Goal: Information Seeking & Learning: Learn about a topic

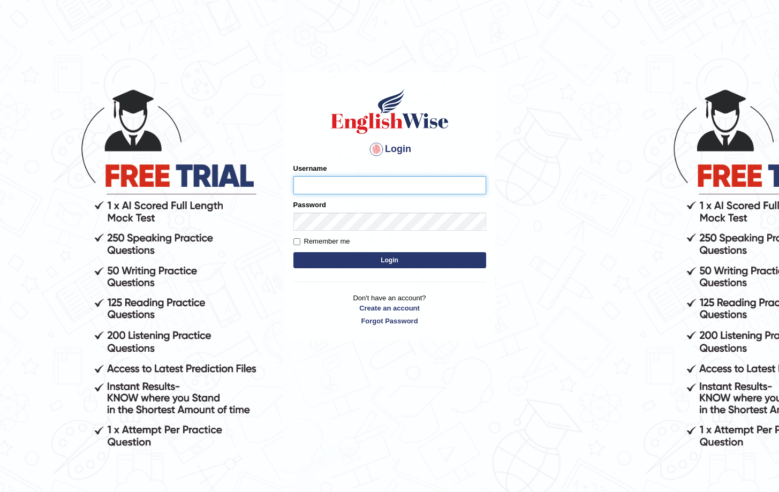
type input "Saliyam"
click at [367, 264] on button "Login" at bounding box center [389, 260] width 193 height 16
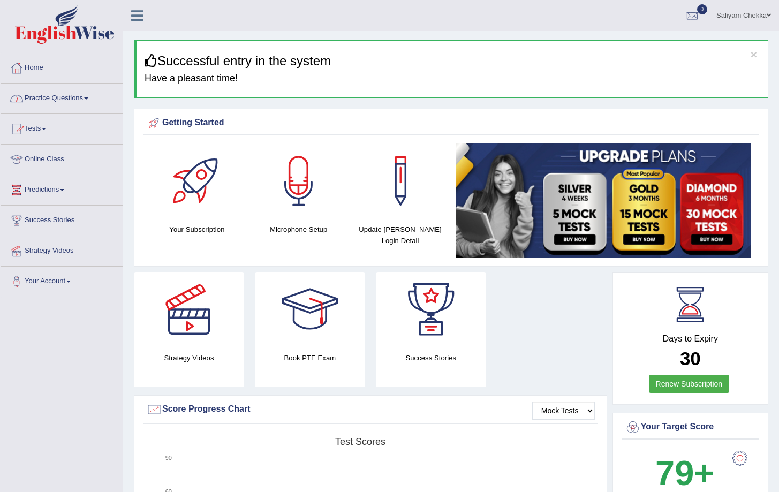
click at [42, 163] on link "Online Class" at bounding box center [62, 158] width 122 height 27
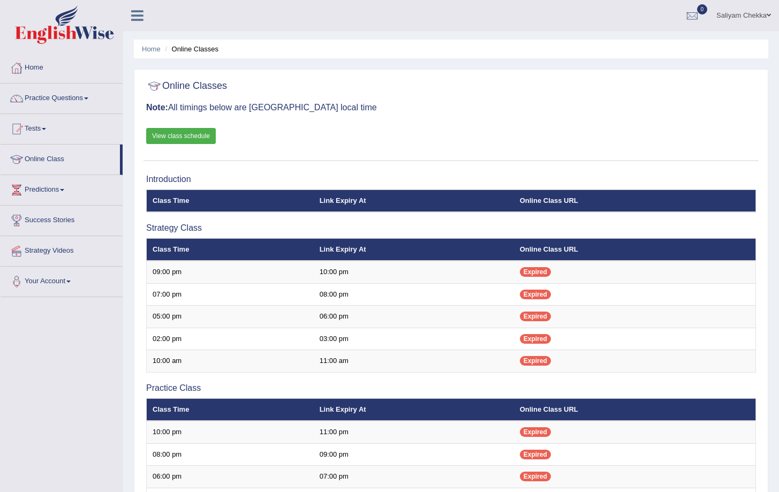
click at [199, 136] on link "View class schedule" at bounding box center [181, 136] width 70 height 16
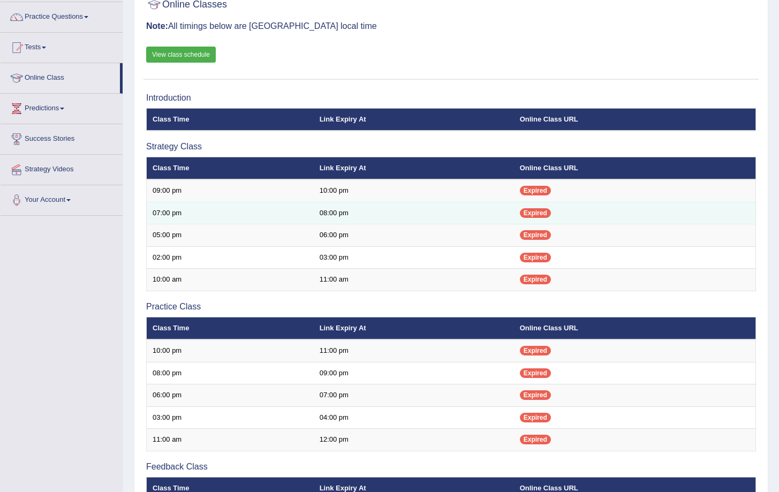
scroll to position [242, 0]
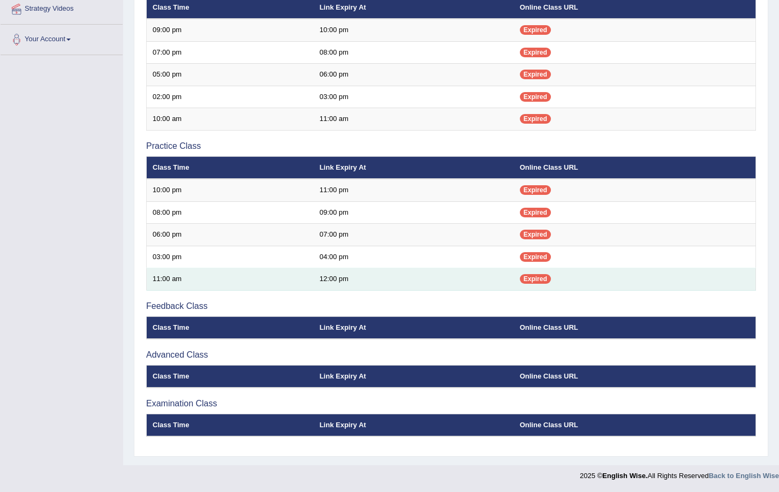
click at [258, 278] on td "11:00 am" at bounding box center [230, 279] width 167 height 22
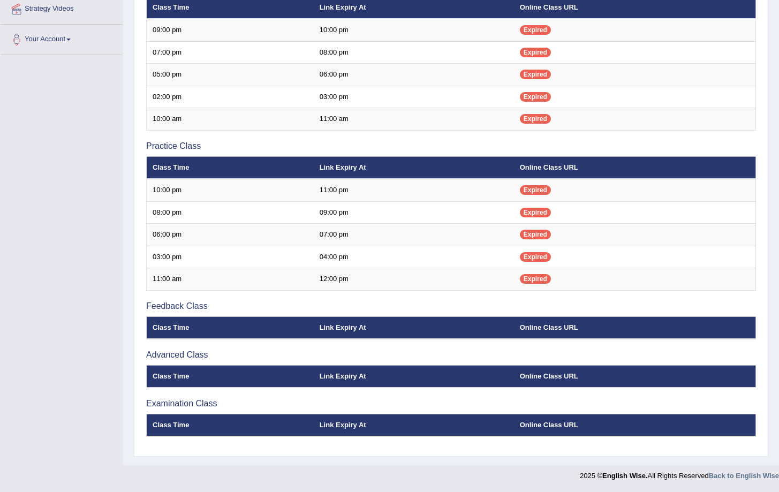
click at [186, 329] on th "Class Time" at bounding box center [230, 328] width 167 height 22
click at [176, 376] on th "Class Time" at bounding box center [230, 376] width 167 height 22
click at [174, 397] on div "Introduction Class Time Link Expiry At Online Class URL Strategy Class Class Ti…" at bounding box center [451, 189] width 615 height 524
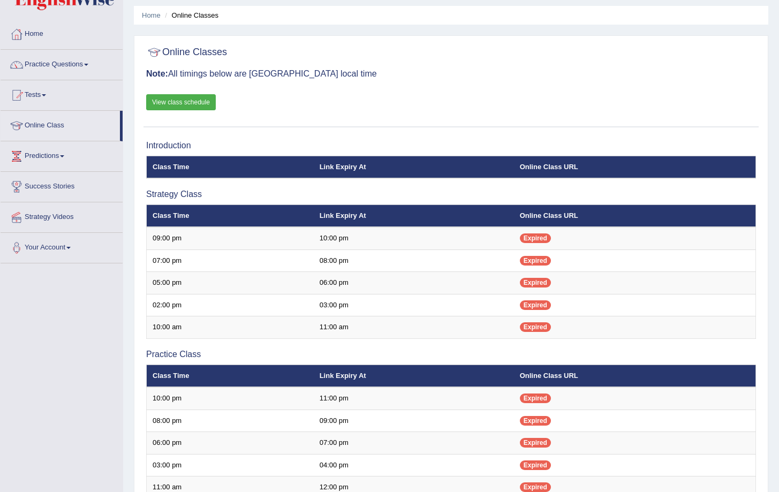
scroll to position [0, 0]
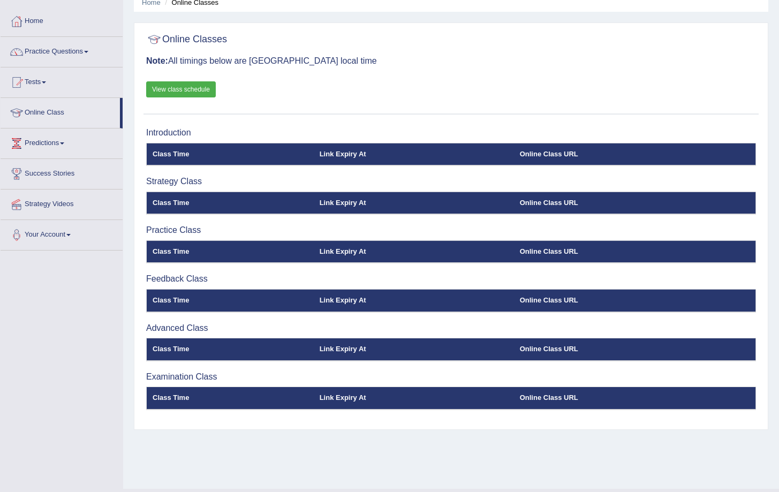
scroll to position [46, 0]
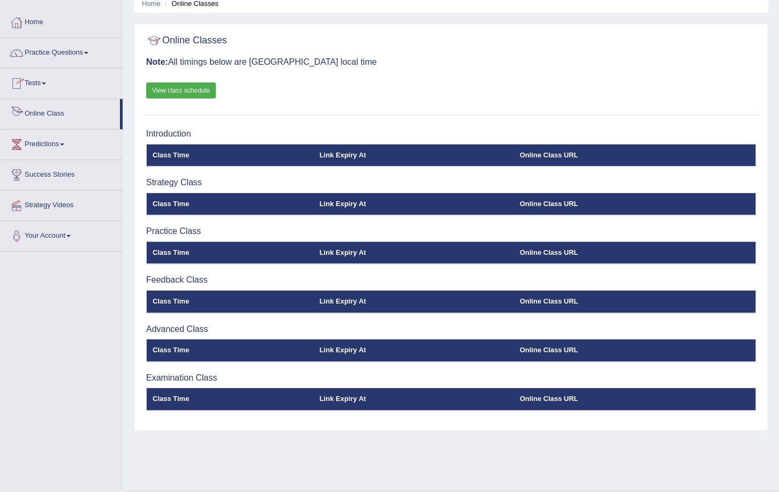
click at [40, 110] on link "Online Class" at bounding box center [60, 112] width 119 height 27
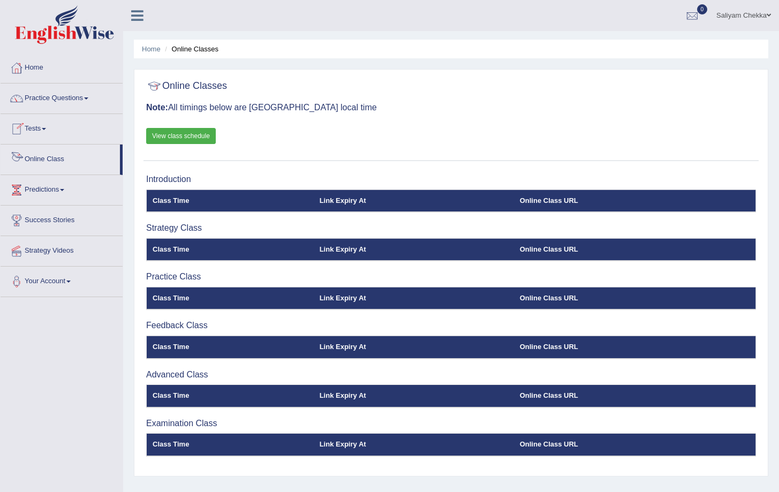
click at [46, 157] on link "Online Class" at bounding box center [60, 158] width 119 height 27
click at [193, 202] on th "Class Time" at bounding box center [230, 201] width 167 height 22
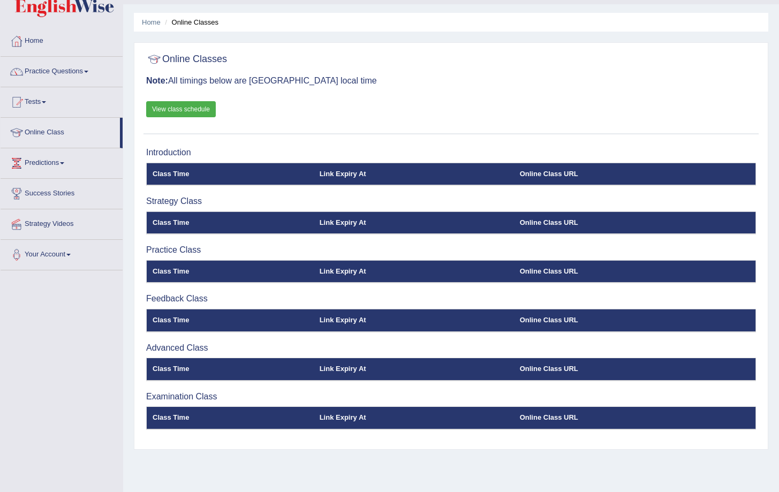
scroll to position [70, 0]
